Goal: Task Accomplishment & Management: Complete application form

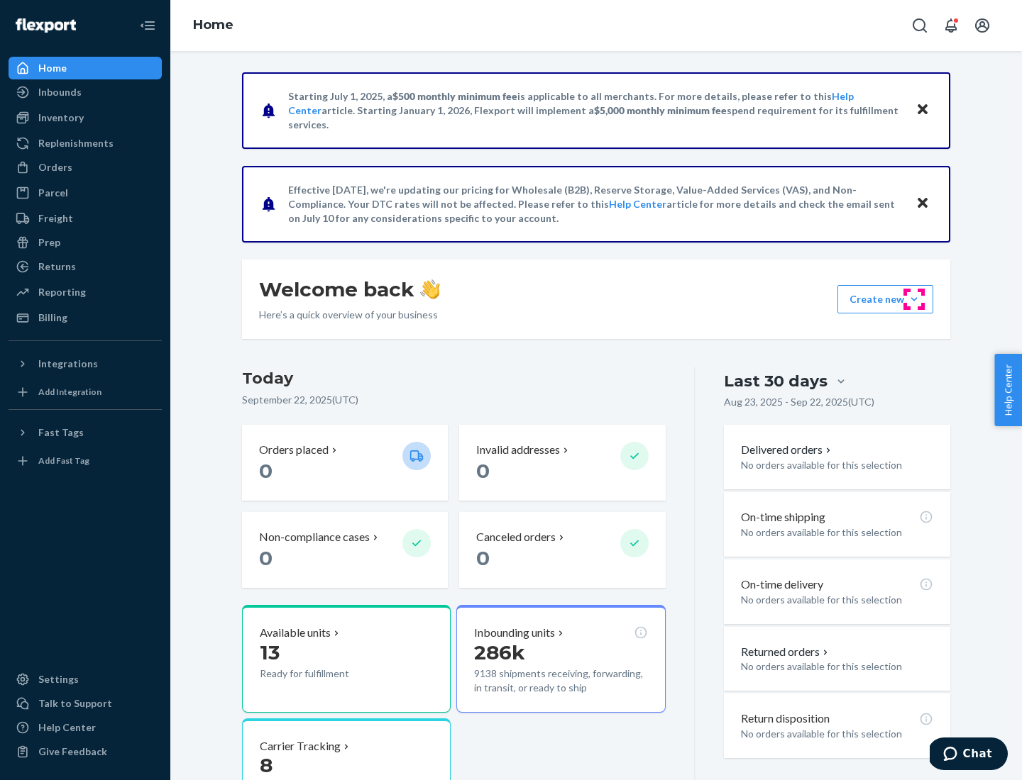
click at [914, 299] on button "Create new Create new inbound Create new order Create new product" at bounding box center [885, 299] width 96 height 28
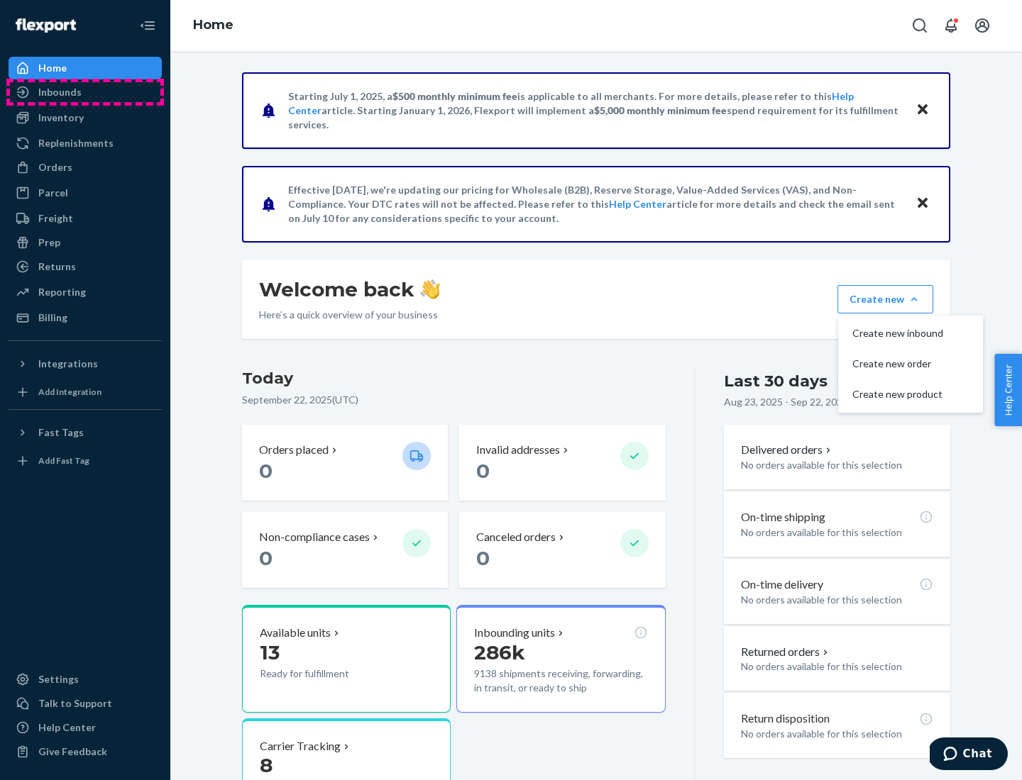
click at [85, 92] on div "Inbounds" at bounding box center [85, 92] width 150 height 20
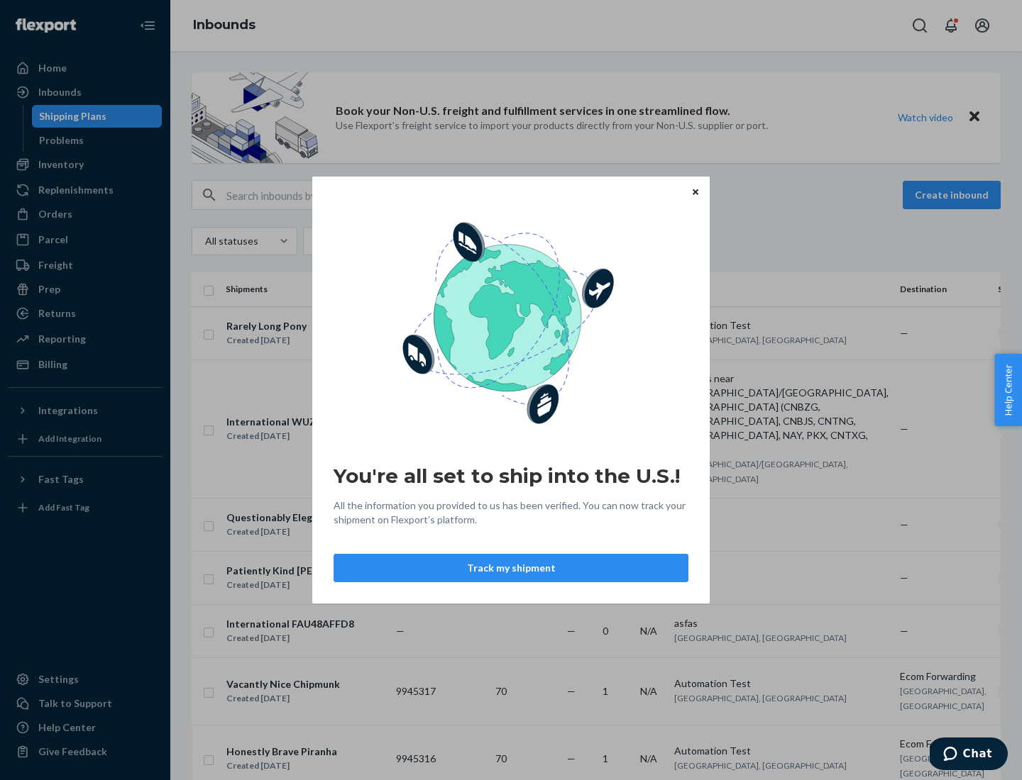
click at [85, 165] on div "You're all set to ship into the U.S.! All the information you provided to us ha…" at bounding box center [511, 390] width 1022 height 780
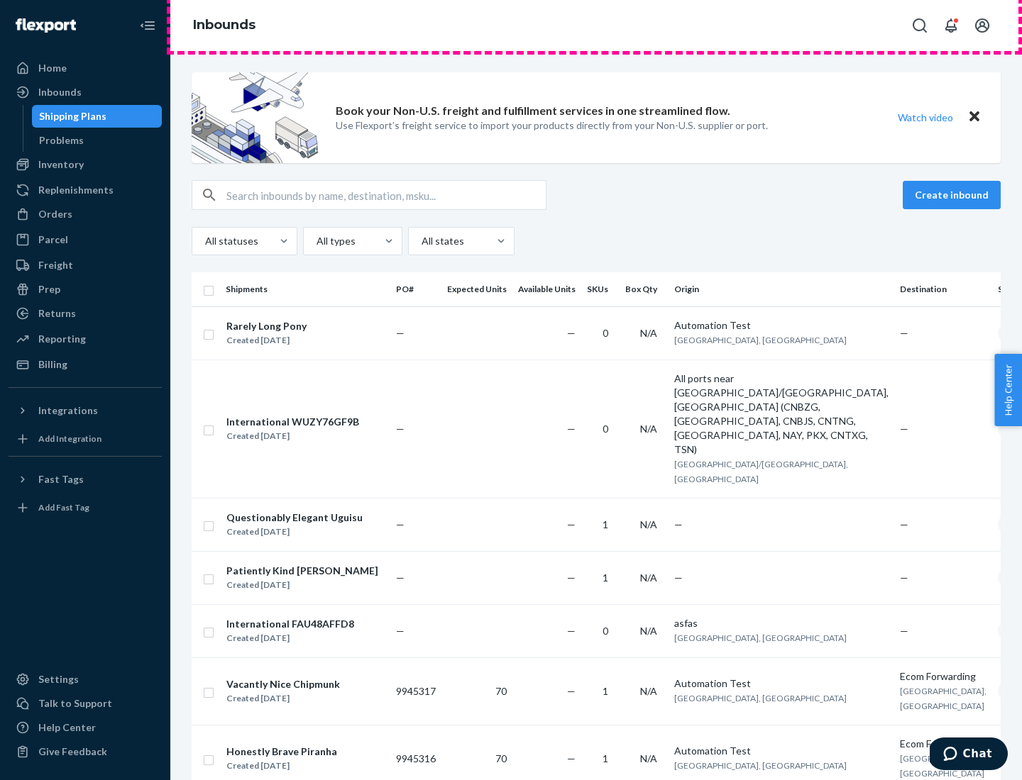
click at [596, 26] on div "Inbounds" at bounding box center [595, 25] width 851 height 51
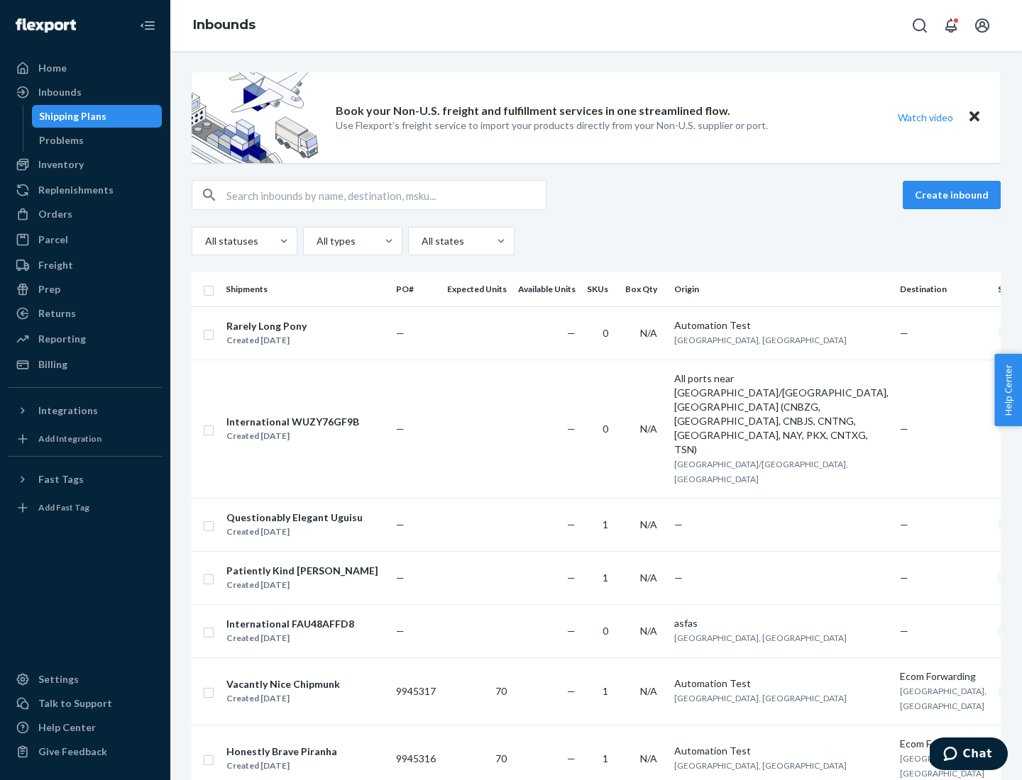
click at [596, 241] on div "All statuses All types All states" at bounding box center [596, 241] width 809 height 28
click at [70, 116] on div "Shipping Plans" at bounding box center [72, 116] width 67 height 14
click at [954, 195] on button "Create inbound" at bounding box center [951, 195] width 98 height 28
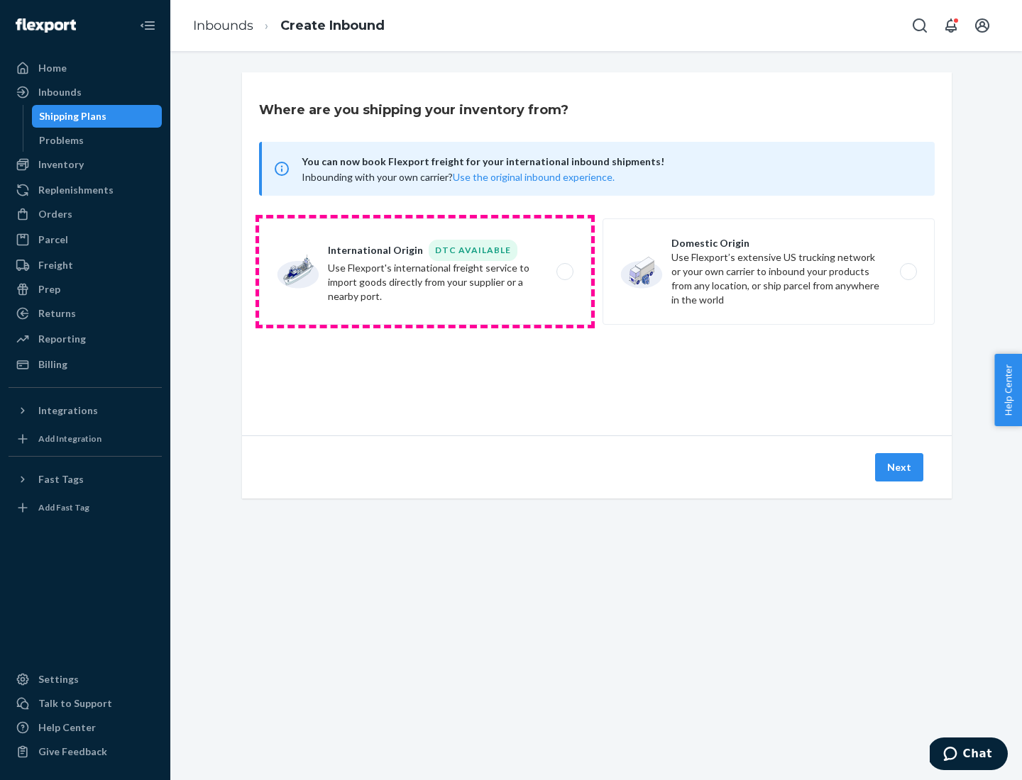
click at [425, 272] on label "International Origin DTC Available Use Flexport's international freight service…" at bounding box center [425, 272] width 332 height 106
click at [564, 272] on input "International Origin DTC Available Use Flexport's international freight service…" at bounding box center [568, 271] width 9 height 9
radio input "true"
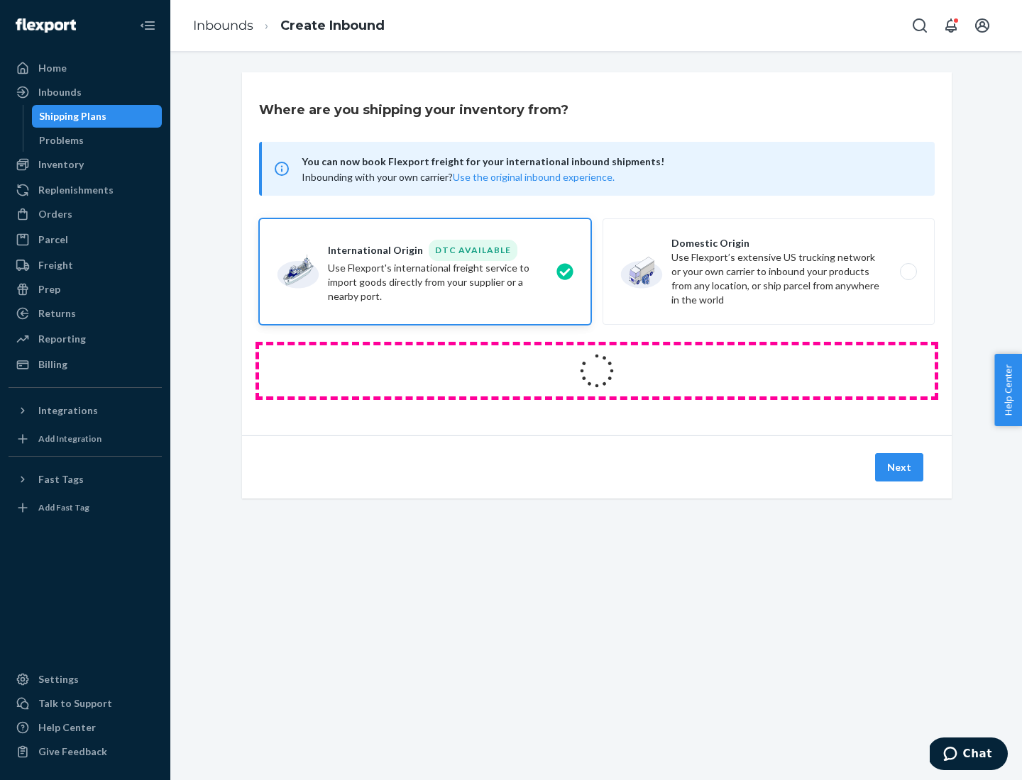
click at [597, 371] on icon at bounding box center [597, 371] width 44 height 44
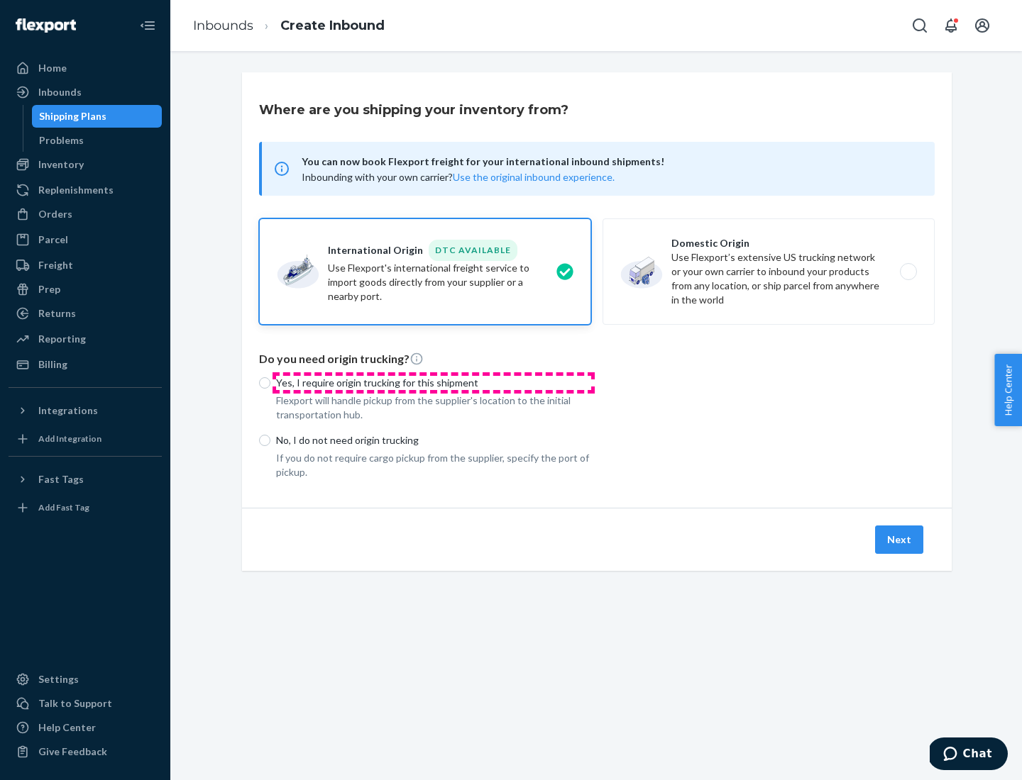
click at [433, 382] on p "Yes, I require origin trucking for this shipment" at bounding box center [433, 383] width 315 height 14
click at [270, 382] on input "Yes, I require origin trucking for this shipment" at bounding box center [264, 382] width 11 height 11
radio input "true"
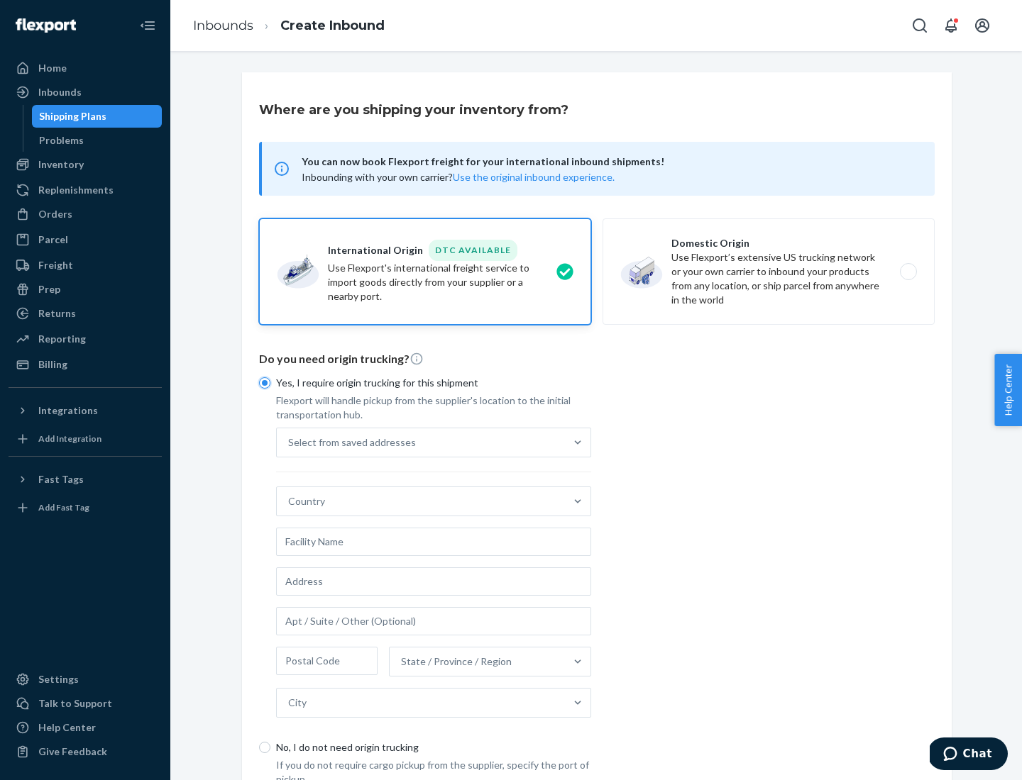
scroll to position [27, 0]
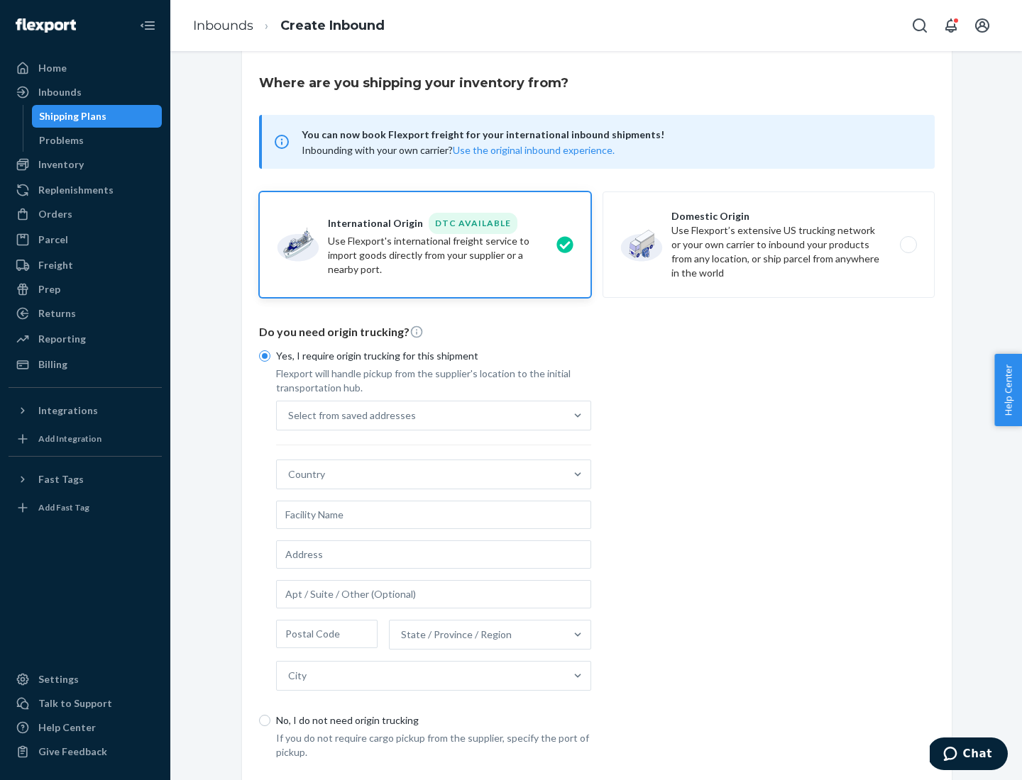
click at [421, 415] on div "Select from saved addresses" at bounding box center [421, 416] width 288 height 28
click at [289, 415] on input "Select from saved addresses" at bounding box center [288, 416] width 1 height 14
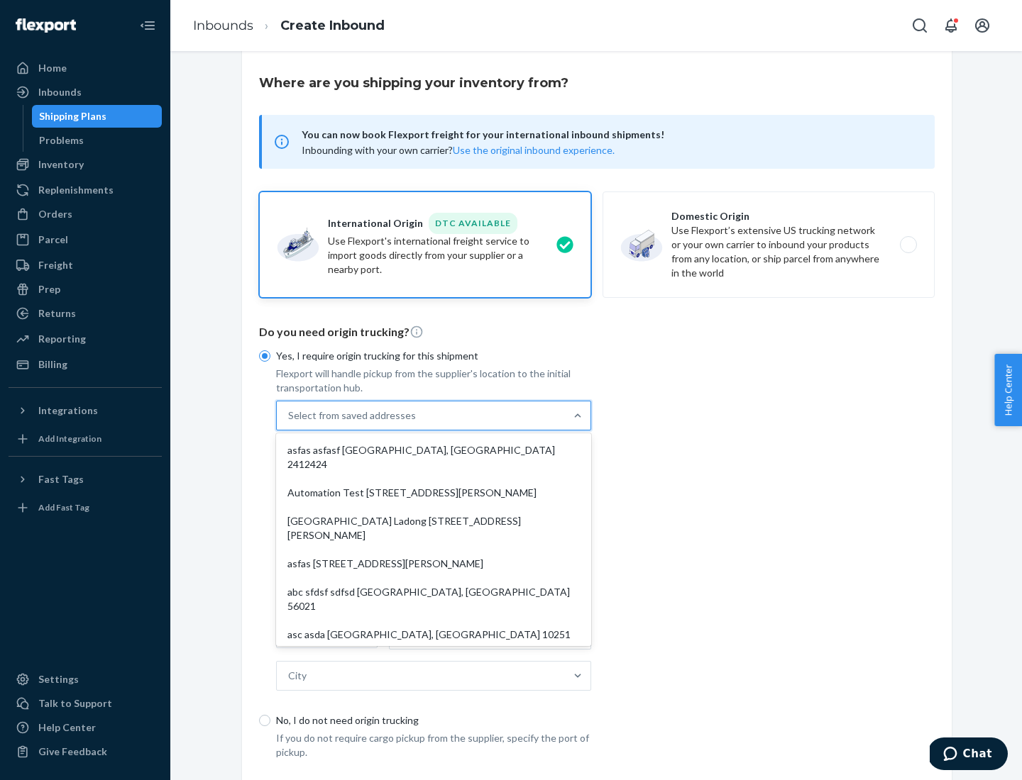
scroll to position [62, 0]
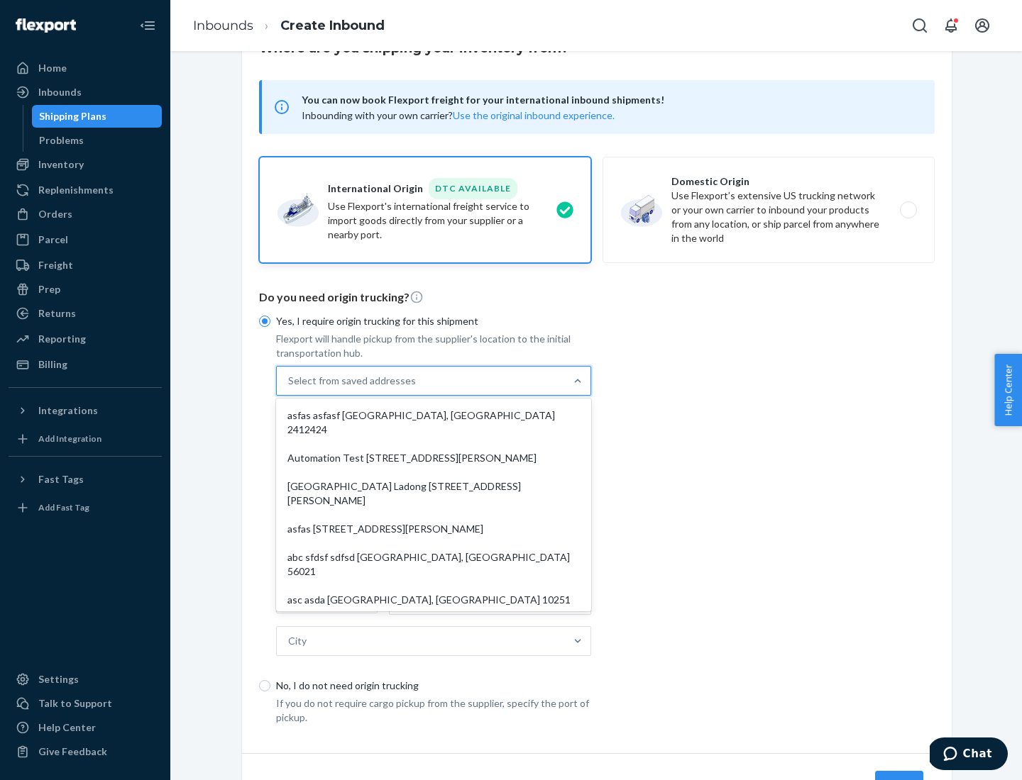
click at [433, 415] on div "asfas asfasf [GEOGRAPHIC_DATA], [GEOGRAPHIC_DATA] 2412424" at bounding box center [433, 423] width 309 height 43
click at [289, 388] on input "option asfas asfasf [GEOGRAPHIC_DATA], [GEOGRAPHIC_DATA] 2412424 focused, 1 of …" at bounding box center [288, 381] width 1 height 14
type input "asfas"
type input "asfasf"
type input "2412424"
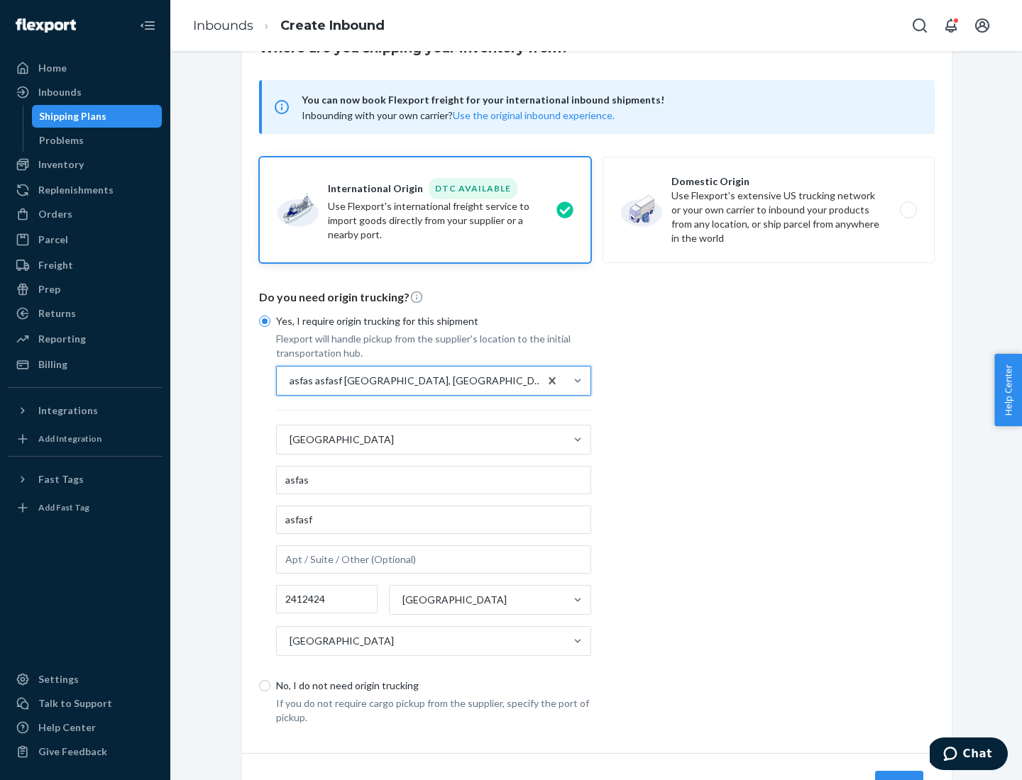
scroll to position [132, 0]
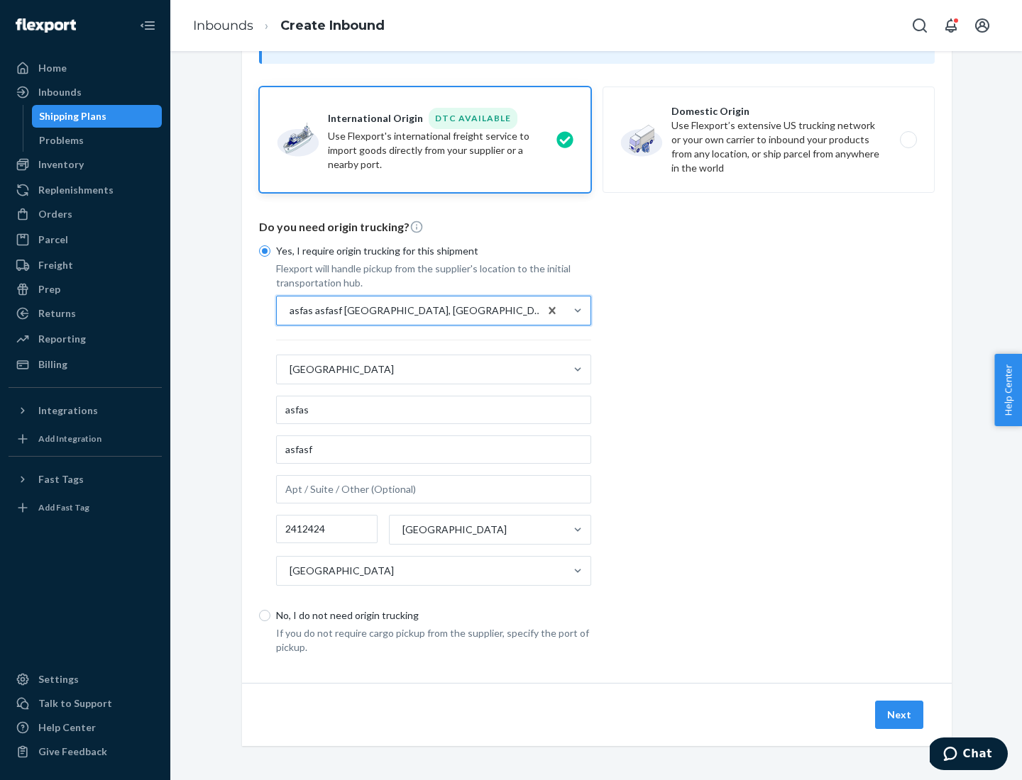
click at [900, 714] on button "Next" at bounding box center [899, 715] width 48 height 28
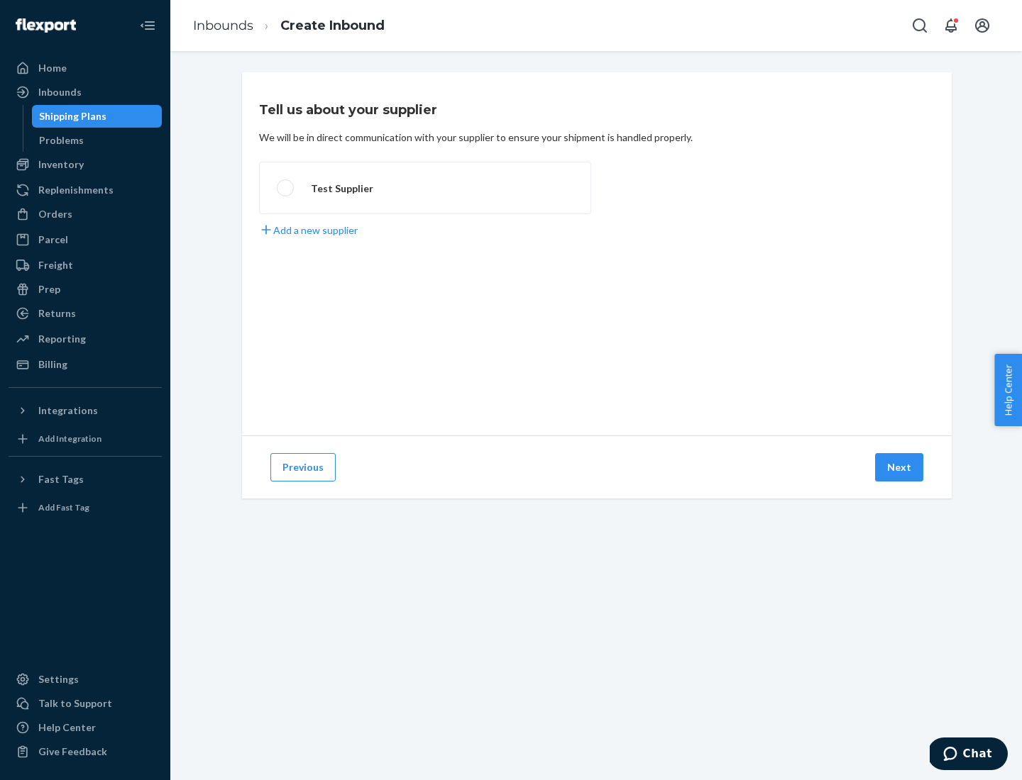
click at [425, 188] on label "Test Supplier" at bounding box center [425, 188] width 332 height 52
click at [286, 188] on input "Test Supplier" at bounding box center [281, 188] width 9 height 9
radio input "true"
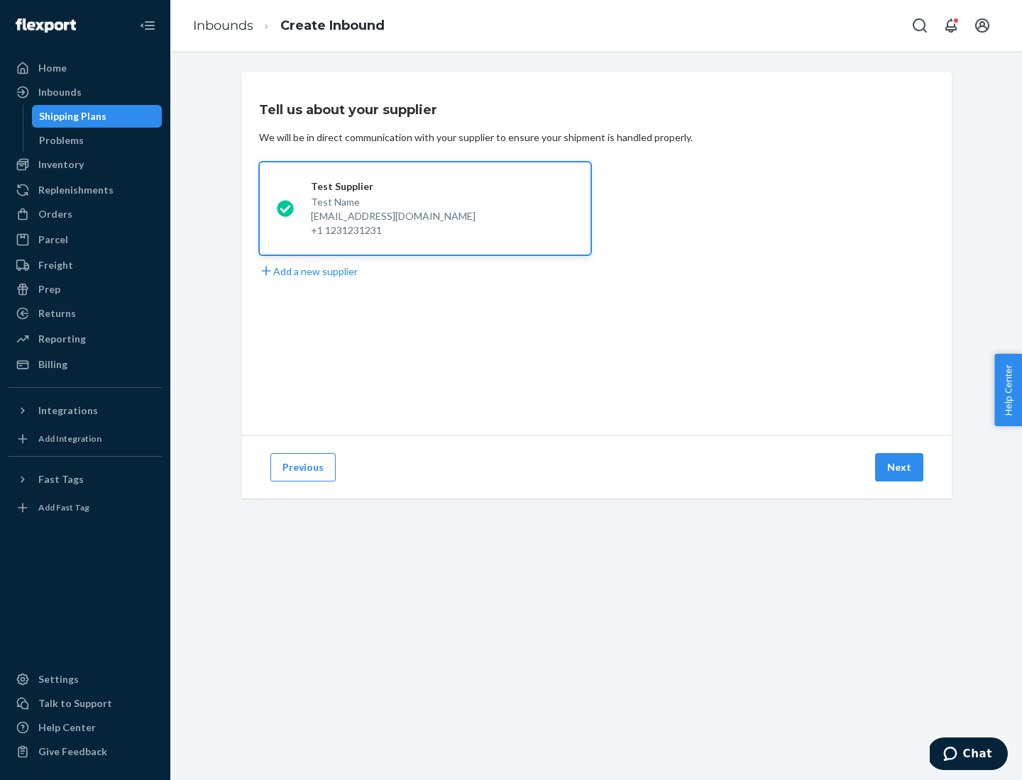
click at [900, 468] on button "Next" at bounding box center [899, 467] width 48 height 28
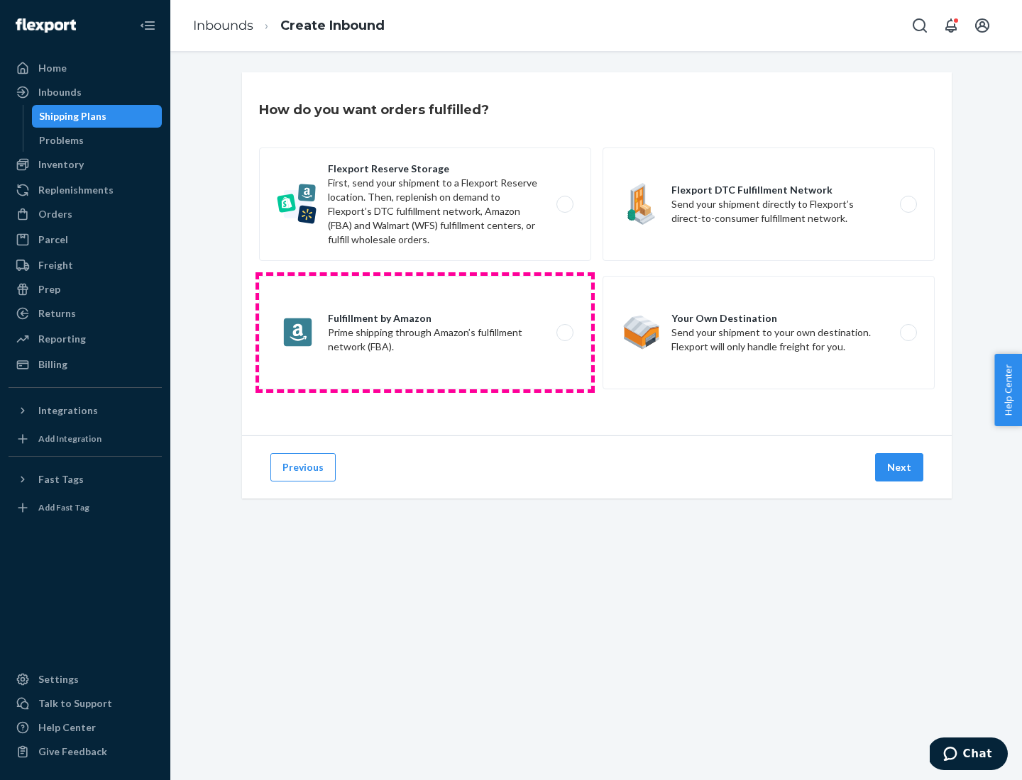
click at [425, 333] on label "Fulfillment by Amazon Prime shipping through Amazon’s fulfillment network (FBA)." at bounding box center [425, 333] width 332 height 114
click at [564, 333] on input "Fulfillment by Amazon Prime shipping through Amazon’s fulfillment network (FBA)." at bounding box center [568, 332] width 9 height 9
radio input "true"
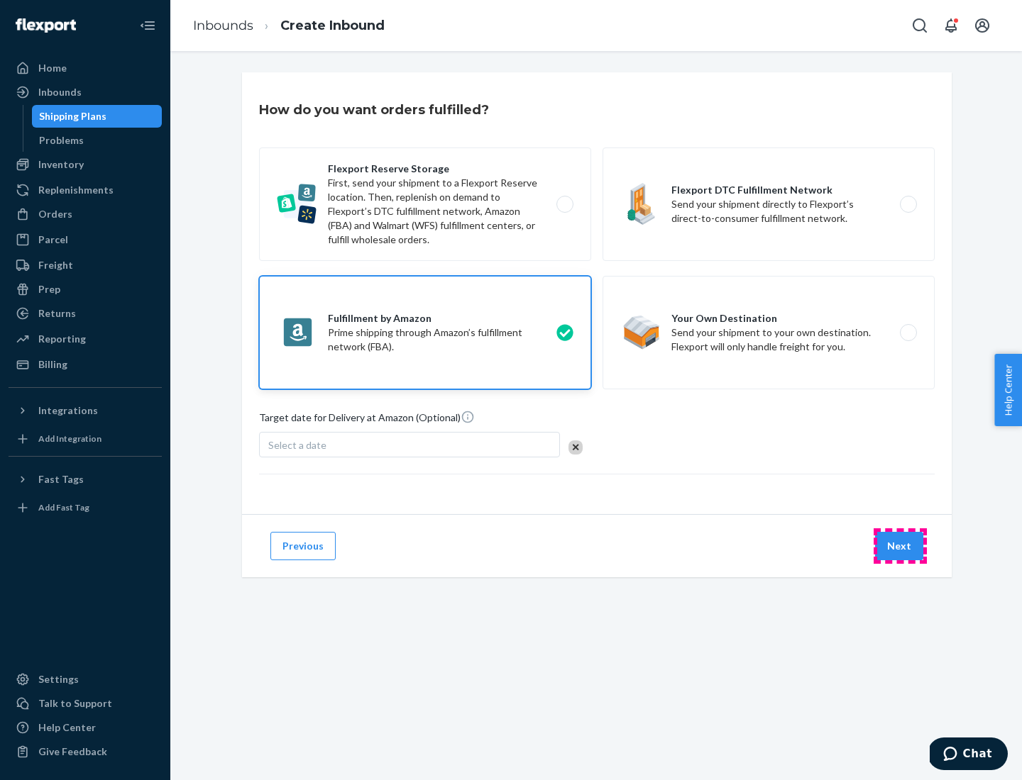
click at [900, 546] on button "Next" at bounding box center [899, 546] width 48 height 28
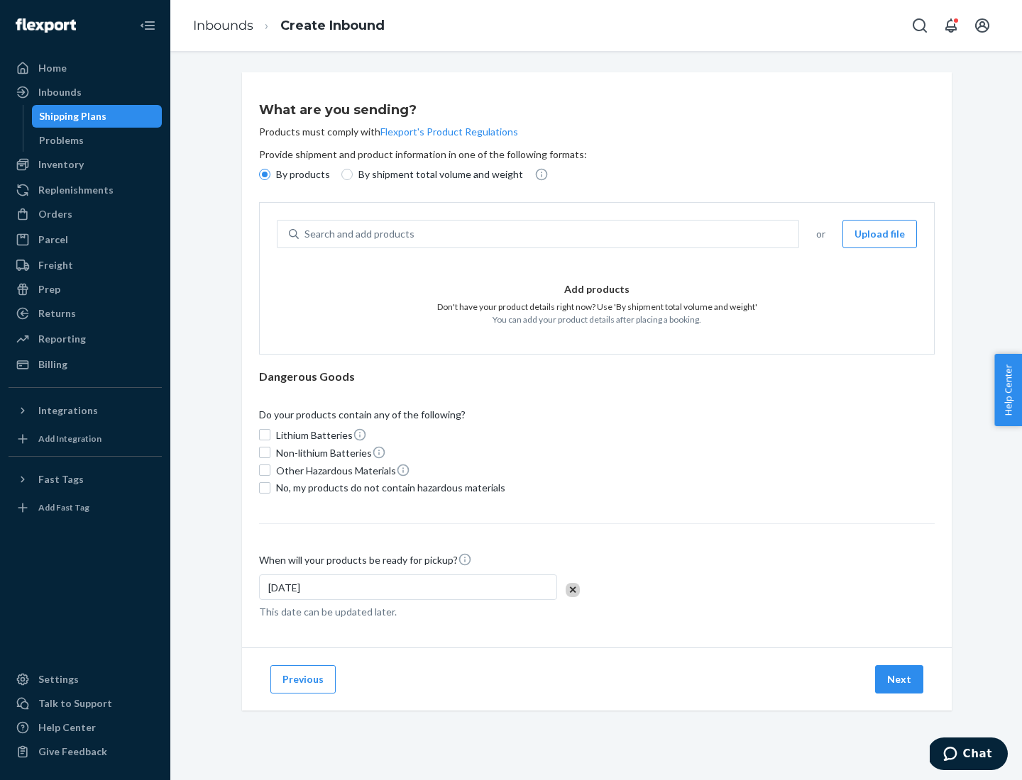
click at [436, 175] on p "By shipment total volume and weight" at bounding box center [440, 174] width 165 height 14
click at [353, 175] on input "By shipment total volume and weight" at bounding box center [346, 174] width 11 height 11
radio input "true"
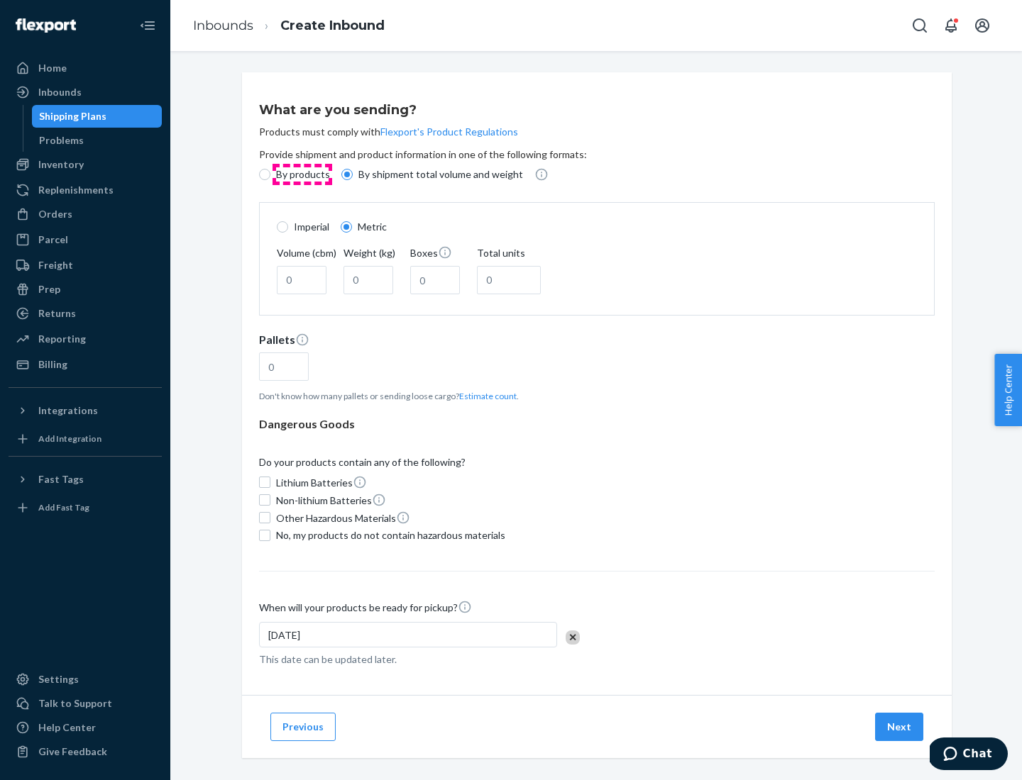
click at [302, 175] on p "By products" at bounding box center [303, 174] width 54 height 14
click at [270, 175] on input "By products" at bounding box center [264, 174] width 11 height 11
radio input "true"
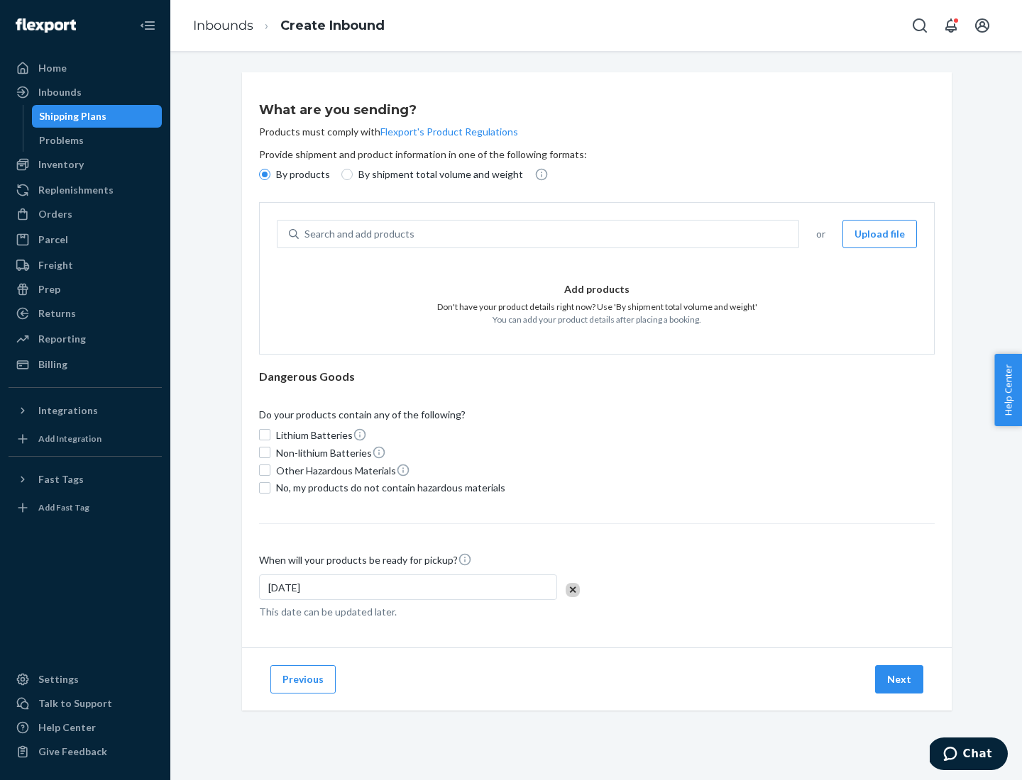
click at [549, 234] on div "Search and add products" at bounding box center [548, 234] width 499 height 26
click at [306, 234] on input "Search and add products" at bounding box center [304, 234] width 1 height 14
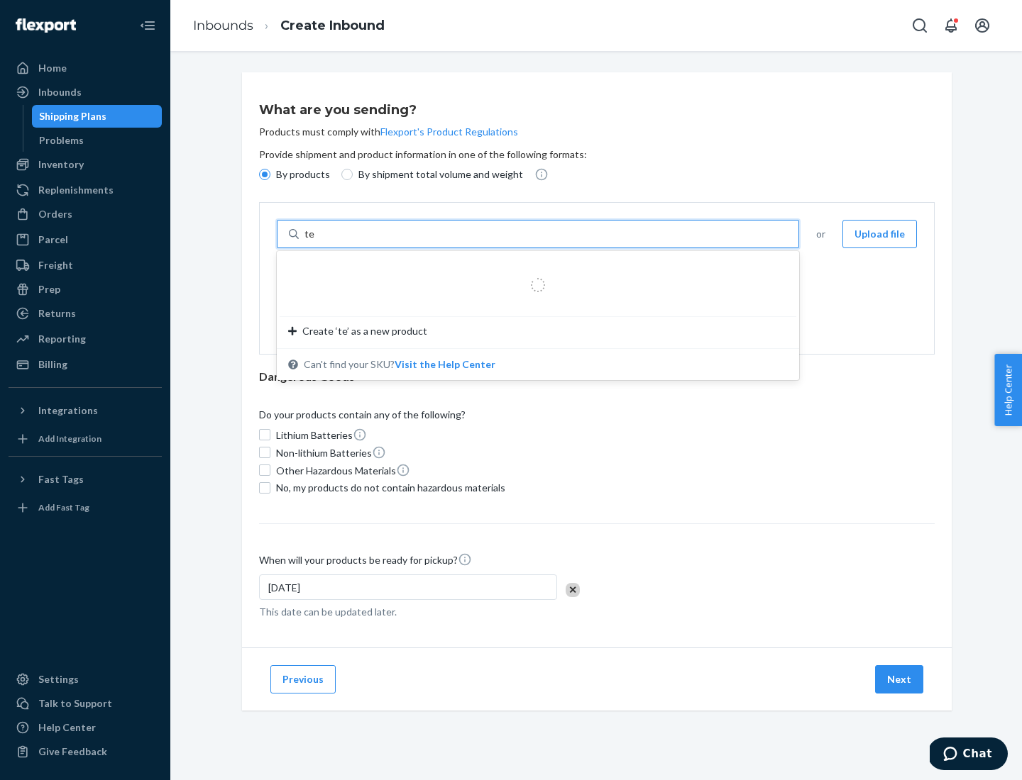
type input "test"
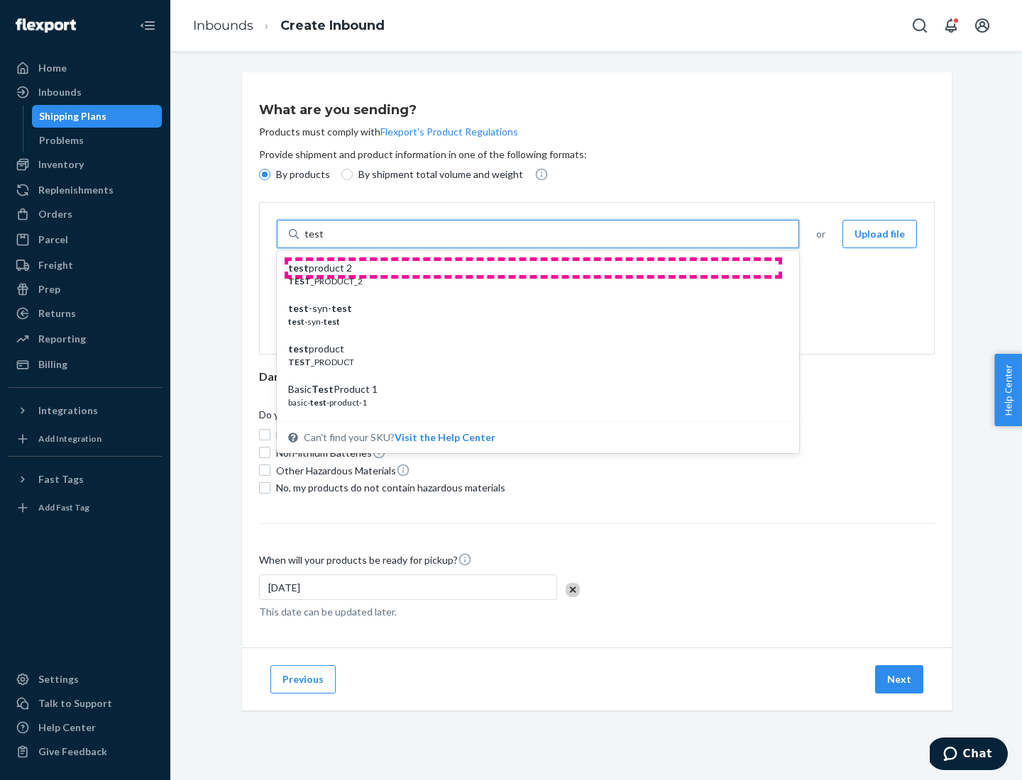
click at [533, 268] on div "test product 2" at bounding box center [532, 268] width 488 height 14
click at [323, 241] on input "test" at bounding box center [313, 234] width 18 height 14
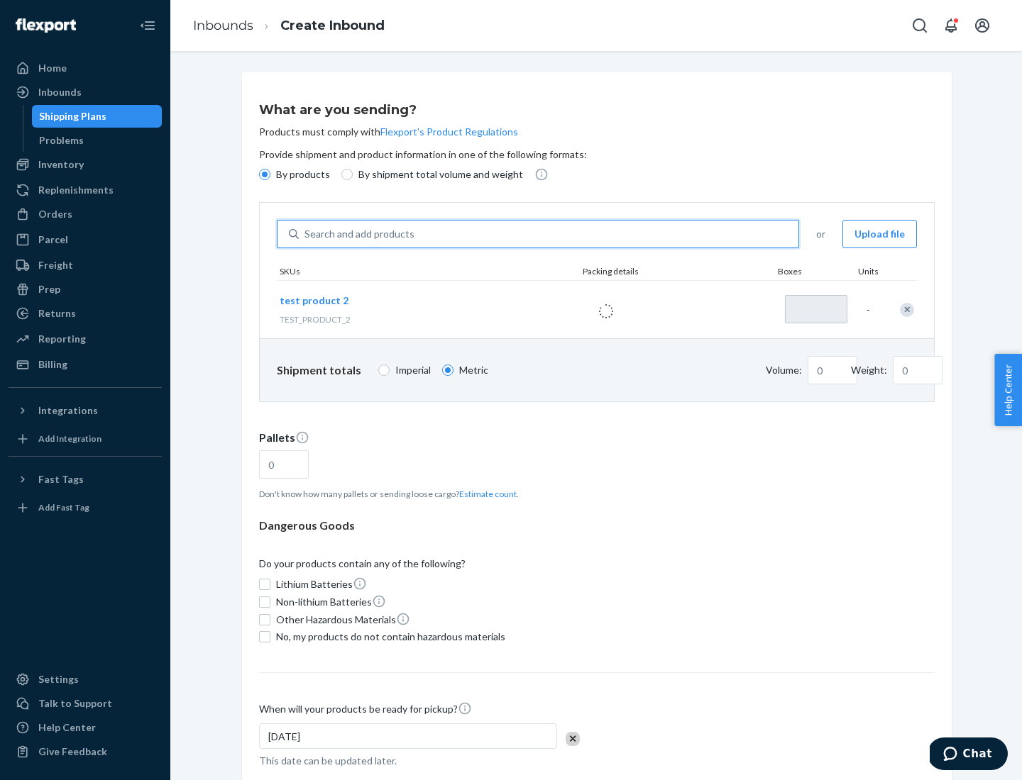
type input "1"
type input "0.02"
type input "22.23"
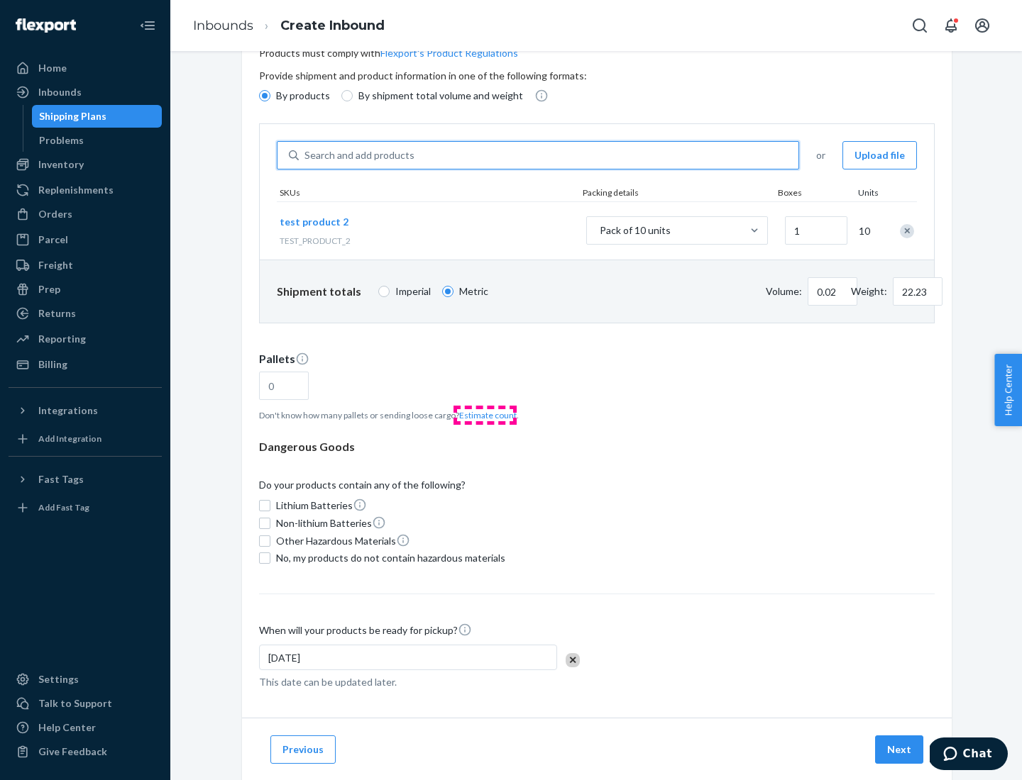
click at [485, 415] on button "Estimate count" at bounding box center [487, 415] width 57 height 12
type input "1"
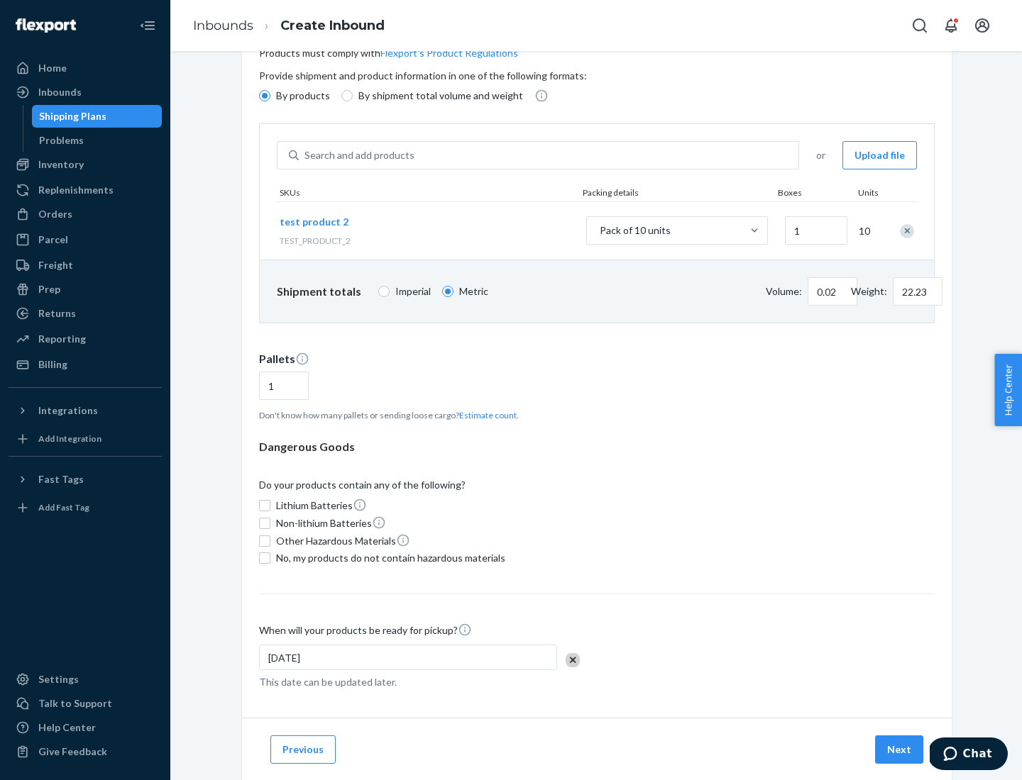
scroll to position [114, 0]
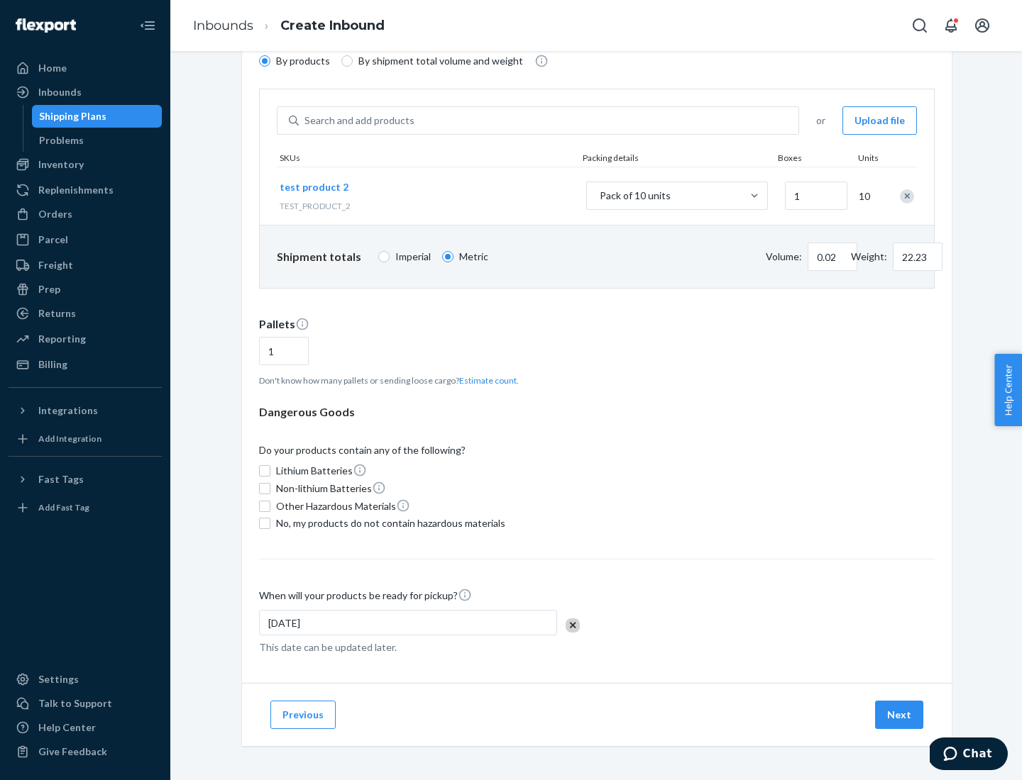
click at [388, 524] on span "No, my products do not contain hazardous materials" at bounding box center [390, 523] width 229 height 14
click at [270, 524] on input "No, my products do not contain hazardous materials" at bounding box center [264, 523] width 11 height 11
checkbox input "true"
click at [900, 715] on button "Next" at bounding box center [899, 715] width 48 height 28
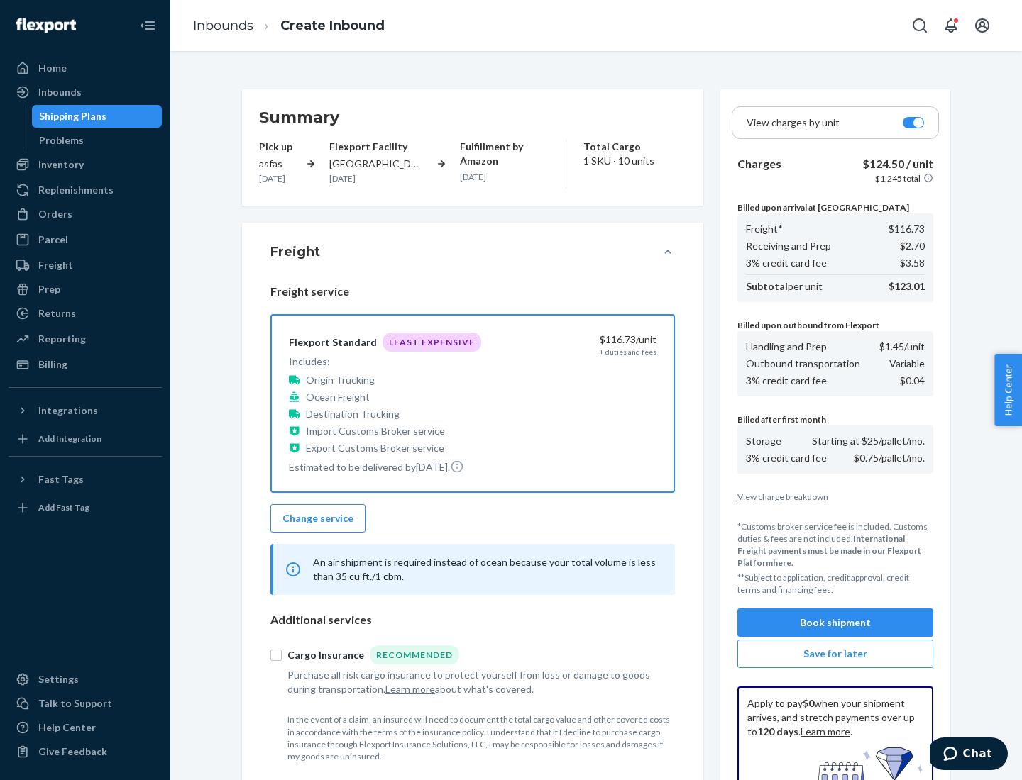
scroll to position [207, 0]
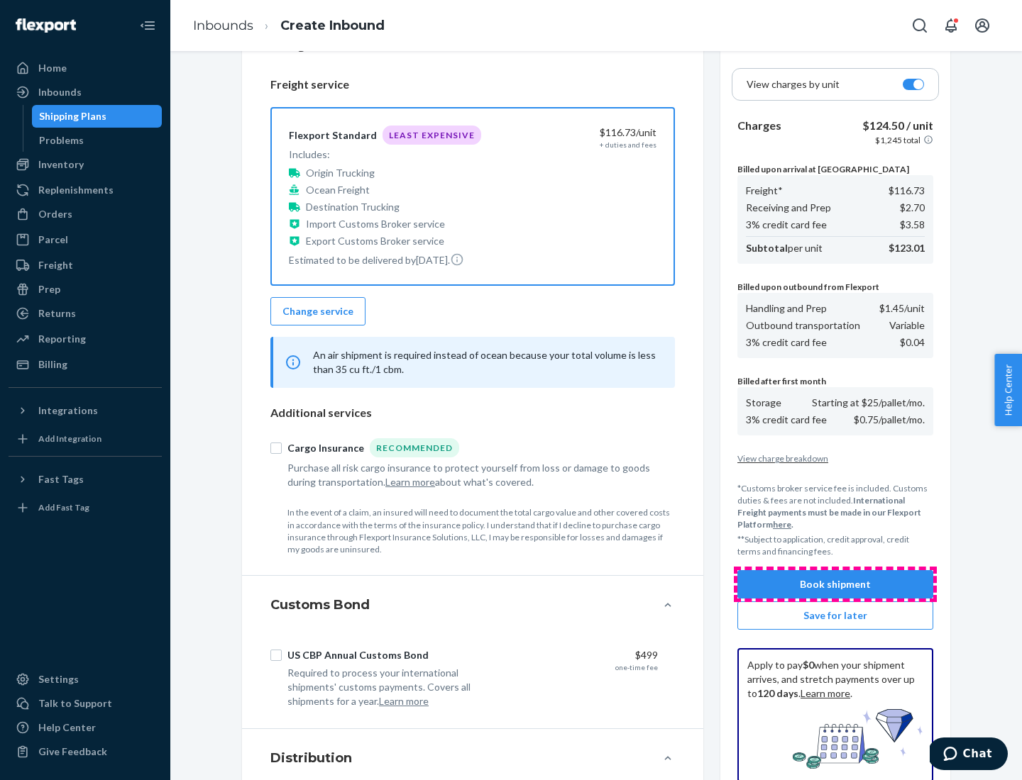
click at [835, 585] on button "Book shipment" at bounding box center [835, 584] width 196 height 28
